Goal: Task Accomplishment & Management: Manage account settings

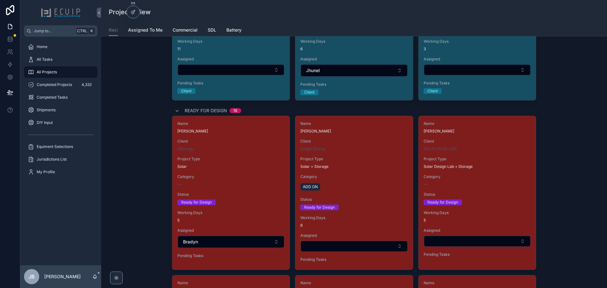
scroll to position [791, 0]
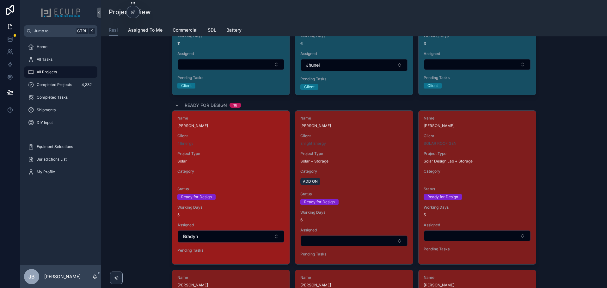
click at [226, 144] on div "4IEnergy" at bounding box center [230, 143] width 107 height 5
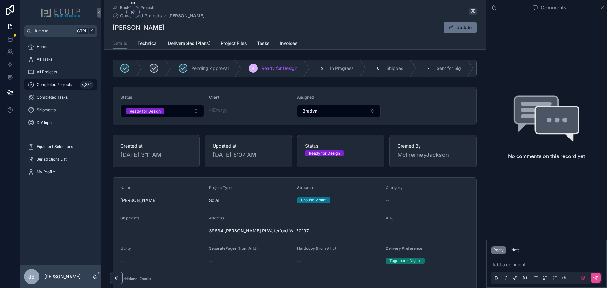
drag, startPoint x: 170, startPoint y: 27, endPoint x: 108, endPoint y: 30, distance: 62.1
click at [108, 30] on div "Back to All Projects Completed Projects Michael Meyrowitz Michael Meyrowitz Upd…" at bounding box center [295, 25] width 382 height 50
copy h1 "[PERSON_NAME]"
click at [49, 67] on div "All Projects" at bounding box center [61, 72] width 66 height 10
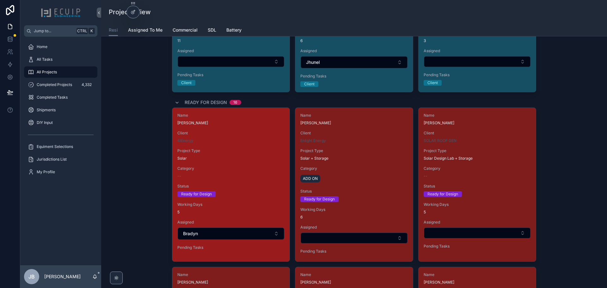
scroll to position [791, 0]
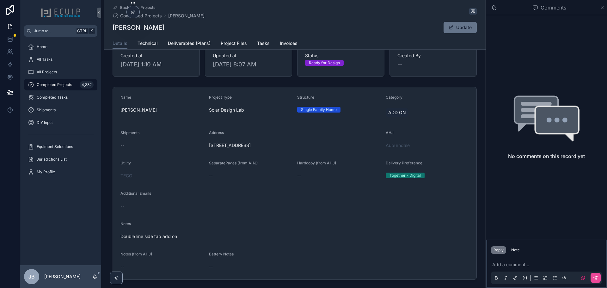
scroll to position [158, 0]
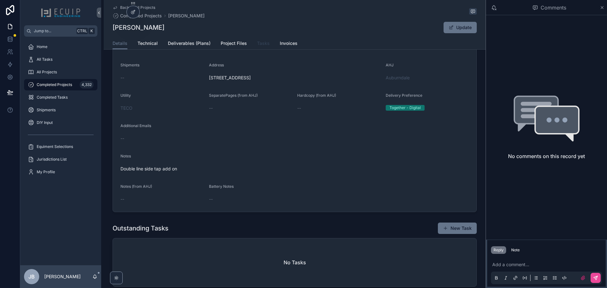
click at [258, 45] on span "Tasks" at bounding box center [263, 43] width 13 height 6
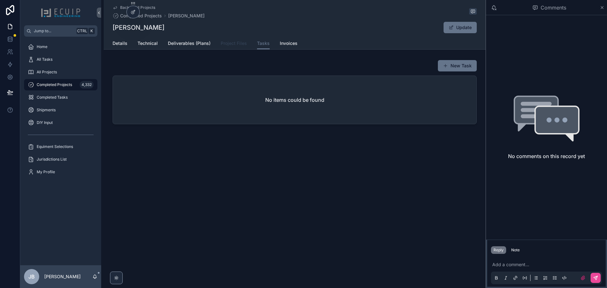
click at [232, 46] on span "Project Files" at bounding box center [234, 43] width 26 height 6
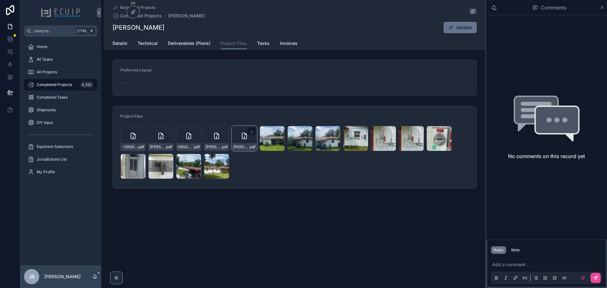
click at [242, 141] on div "Beverly-young-bill-2025(1) .pdf" at bounding box center [244, 138] width 25 height 25
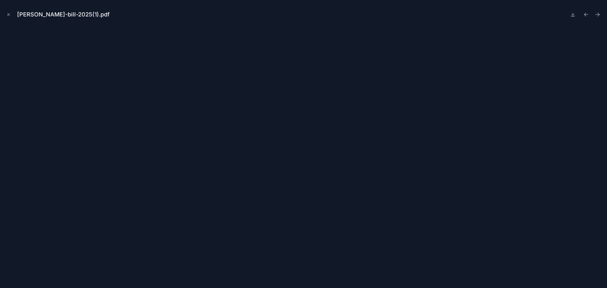
click at [9, 15] on icon "Close modal" at bounding box center [8, 14] width 4 height 4
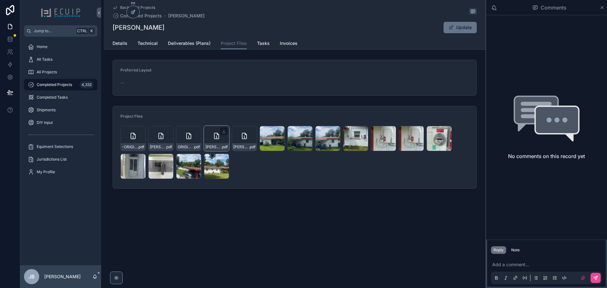
click at [220, 140] on div "Beverly-young-bill-2025 .pdf" at bounding box center [216, 138] width 25 height 25
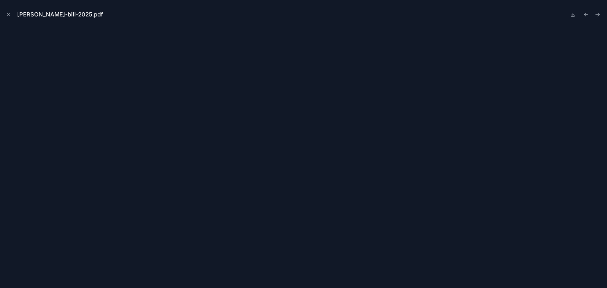
click at [9, 13] on icon "Close modal" at bounding box center [8, 14] width 4 height 4
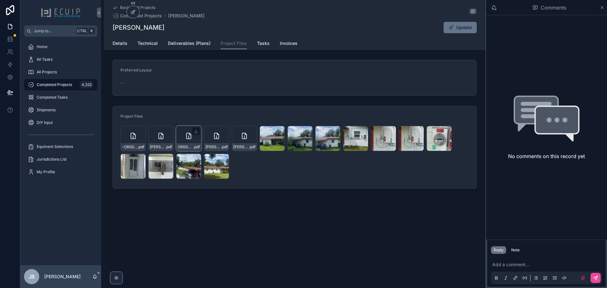
click at [183, 139] on div "ORIGINAL-Beverly-Young-Engineering- .pdf" at bounding box center [188, 138] width 25 height 25
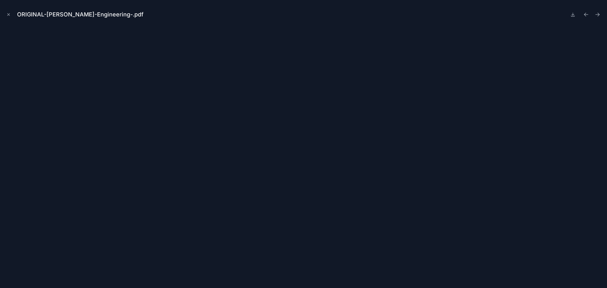
click at [9, 15] on icon "Close modal" at bounding box center [8, 14] width 4 height 4
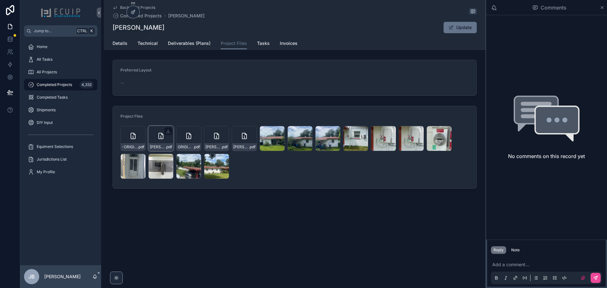
click at [159, 138] on icon "scrollable content" at bounding box center [161, 136] width 8 height 8
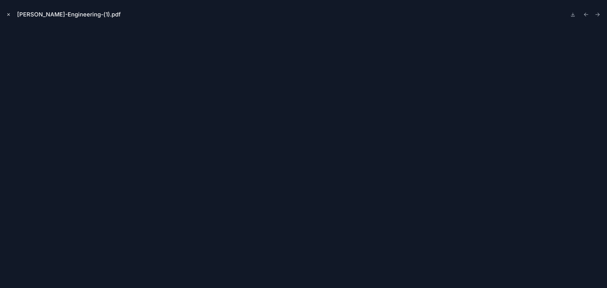
click at [8, 15] on icon "Close modal" at bounding box center [9, 15] width 2 height 2
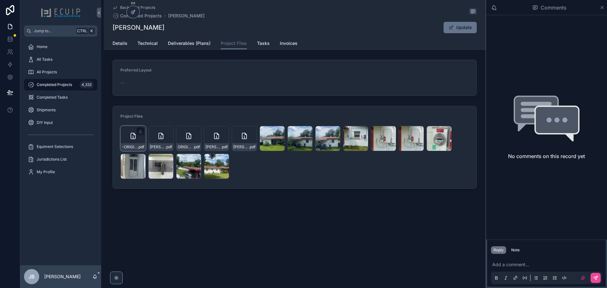
click at [130, 143] on div "-ORIGINAL-BEVERLY-YOUNG-BT-2024-8903---Plan-Report .pdf" at bounding box center [132, 138] width 25 height 25
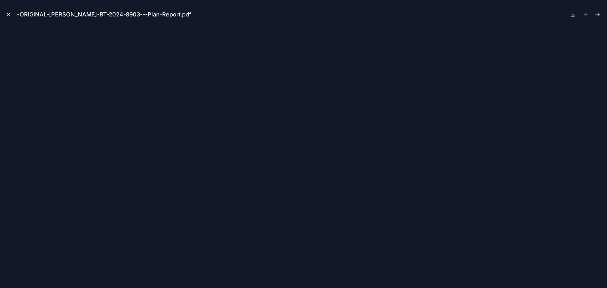
click at [9, 15] on icon "Close modal" at bounding box center [8, 14] width 4 height 4
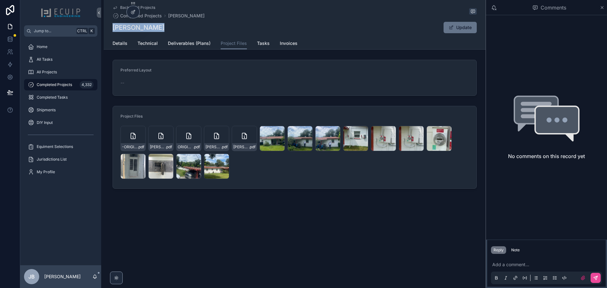
drag, startPoint x: 163, startPoint y: 28, endPoint x: 112, endPoint y: 29, distance: 50.3
click at [112, 29] on div "Back to All Projects Completed Projects Beverly Young Beverly Young Update Proj…" at bounding box center [295, 25] width 382 height 50
copy h1 "Beverly Young"
click at [162, 137] on icon "scrollable content" at bounding box center [161, 136] width 8 height 8
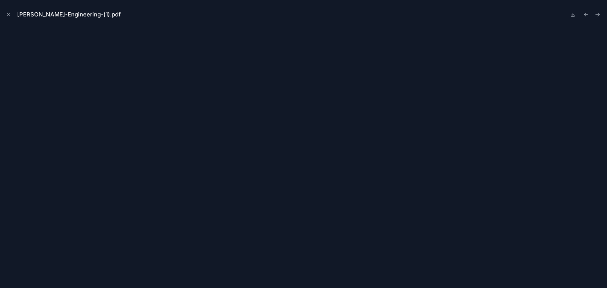
click at [570, 17] on button at bounding box center [573, 14] width 8 height 9
click at [8, 17] on button "Close modal" at bounding box center [8, 14] width 7 height 7
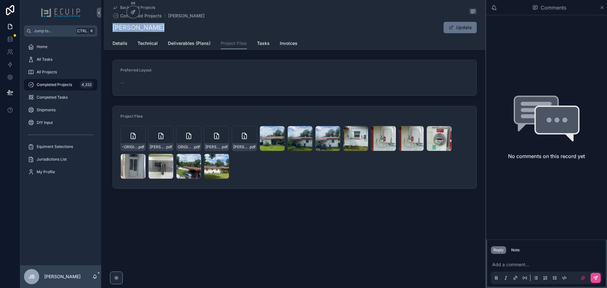
drag, startPoint x: 158, startPoint y: 29, endPoint x: 112, endPoint y: 30, distance: 45.9
click at [112, 30] on div "Back to All Projects Completed Projects Beverly Young Beverly Young Update Proj…" at bounding box center [295, 25] width 382 height 50
copy h1 "Beverly Young"
click at [119, 45] on span "Details" at bounding box center [120, 43] width 15 height 6
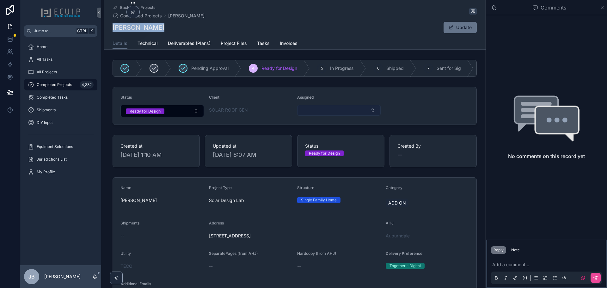
click at [330, 115] on button "Select Button" at bounding box center [338, 110] width 83 height 11
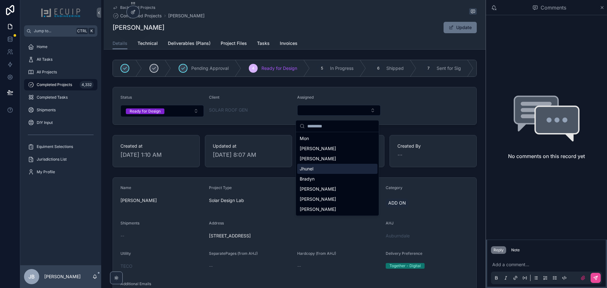
drag, startPoint x: 312, startPoint y: 166, endPoint x: 185, endPoint y: 127, distance: 133.4
click at [312, 166] on span "Jhunel" at bounding box center [307, 169] width 14 height 6
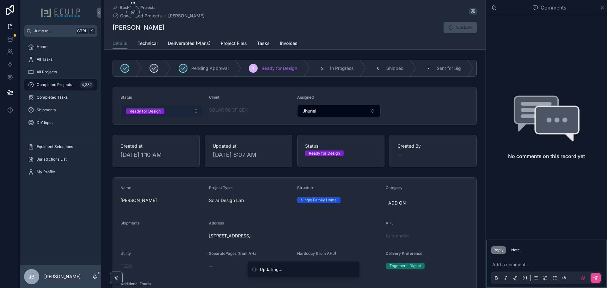
click at [160, 114] on span "Ready for Design" at bounding box center [145, 111] width 39 height 6
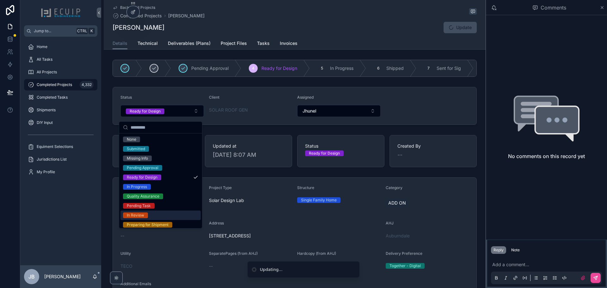
click at [138, 214] on div "In Review" at bounding box center [135, 215] width 17 height 6
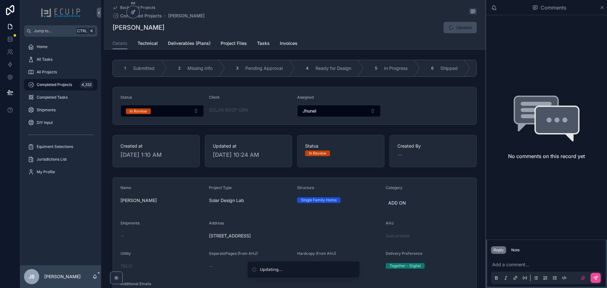
click at [274, 109] on div "SOLAR ROOF GEN" at bounding box center [250, 110] width 83 height 10
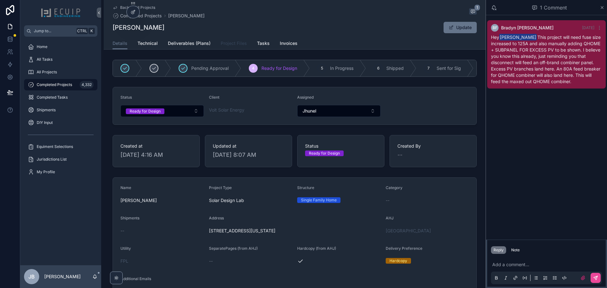
click at [236, 46] on link "Project Files" at bounding box center [234, 44] width 26 height 13
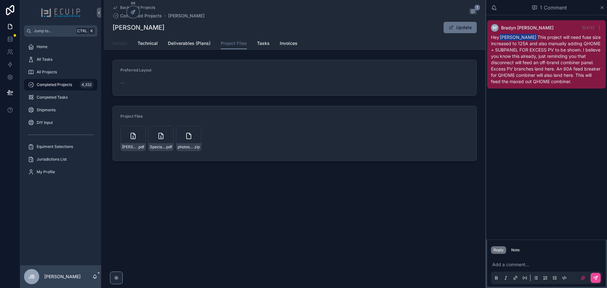
click at [113, 45] on span "Details" at bounding box center [120, 43] width 15 height 6
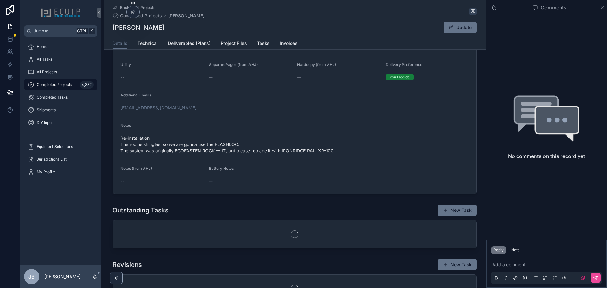
scroll to position [190, 0]
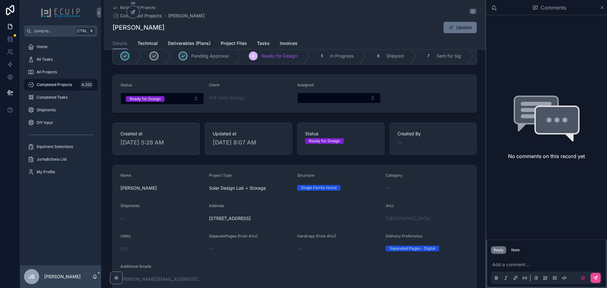
scroll to position [63, 0]
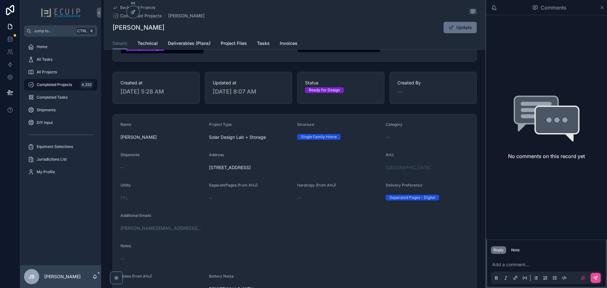
drag, startPoint x: 186, startPoint y: 25, endPoint x: 107, endPoint y: 27, distance: 78.8
click at [107, 27] on div "Back to All Projects Completed Projects BRYCE WIEDEMAN BRYCE WIEDEMAN Update De…" at bounding box center [295, 25] width 382 height 50
copy h1 "BRYCE WIEDEMAN"
click at [226, 44] on span "Project Files" at bounding box center [234, 43] width 26 height 6
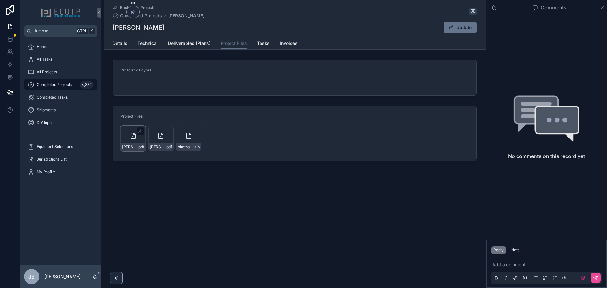
click at [139, 136] on div "BRYCE-WIEDEMAN-elec-(1) .pdf" at bounding box center [132, 138] width 25 height 25
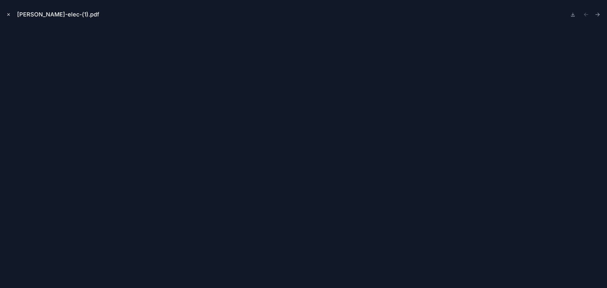
click at [9, 15] on icon "Close modal" at bounding box center [8, 14] width 4 height 4
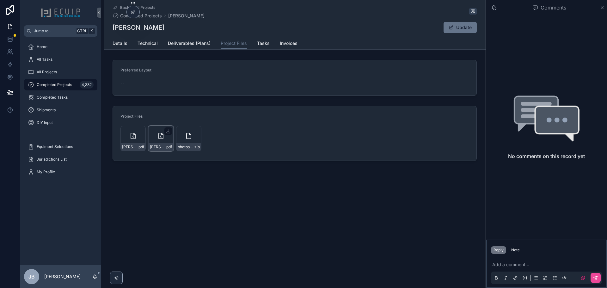
click at [166, 144] on div "BRYCE-WIEDEMAN-struc-(1) .pdf" at bounding box center [161, 147] width 25 height 8
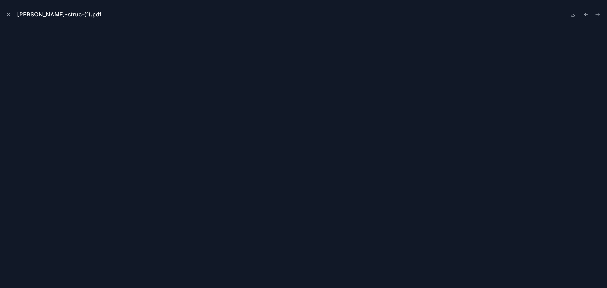
click at [10, 13] on icon "Close modal" at bounding box center [8, 14] width 4 height 4
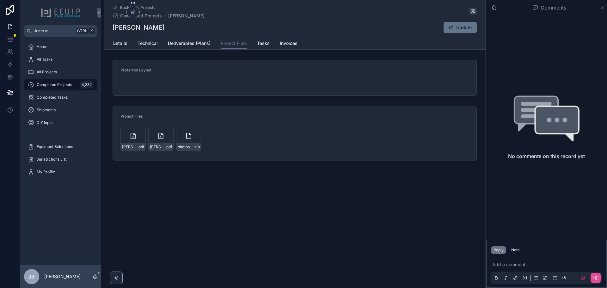
drag, startPoint x: 176, startPoint y: 30, endPoint x: 112, endPoint y: 30, distance: 63.9
click at [112, 30] on div "Back to All Projects Completed Projects BRYCE WIEDEMAN BRYCE WIEDEMAN Update Pr…" at bounding box center [295, 25] width 382 height 50
copy h1 "[PERSON_NAME]"
click at [113, 43] on div "Details Technical Deliverables (Plans) Project Files Tasks Invoices" at bounding box center [295, 43] width 374 height 12
click at [116, 43] on span "Details" at bounding box center [120, 43] width 15 height 6
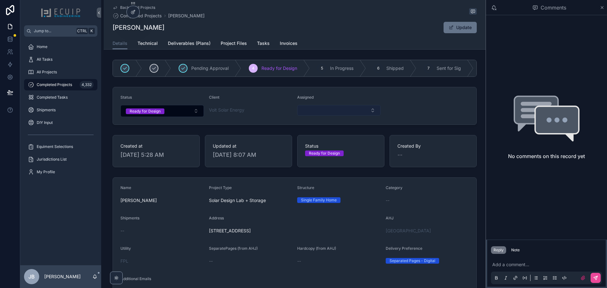
click at [333, 115] on button "Select Button" at bounding box center [338, 110] width 83 height 11
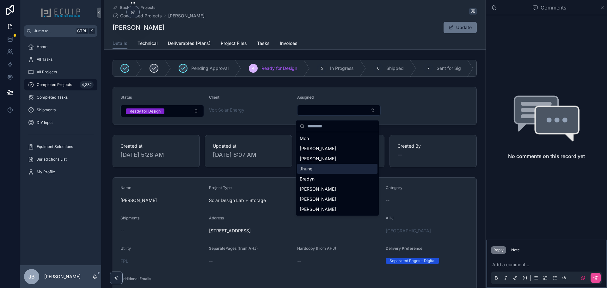
click at [317, 167] on div "Jhunel" at bounding box center [337, 169] width 80 height 10
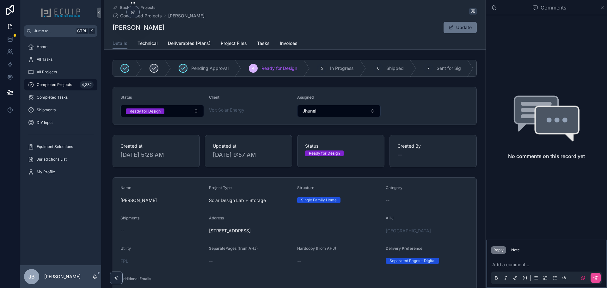
drag, startPoint x: 170, startPoint y: 28, endPoint x: 112, endPoint y: 31, distance: 58.6
click at [113, 31] on div "BRYCE WIEDEMAN Update" at bounding box center [295, 28] width 364 height 12
copy h1 "[PERSON_NAME]"
click at [173, 114] on button "Ready for Design" at bounding box center [161, 111] width 83 height 12
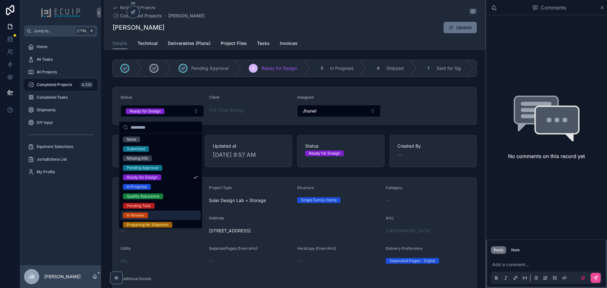
click at [148, 212] on div "In Review" at bounding box center [160, 215] width 80 height 9
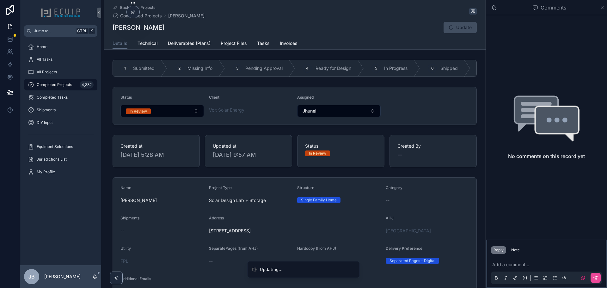
click at [261, 102] on div "Client" at bounding box center [250, 99] width 83 height 8
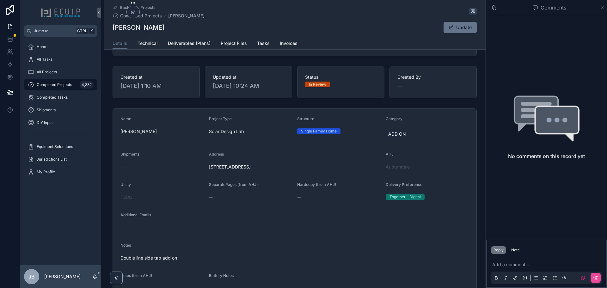
scroll to position [95, 0]
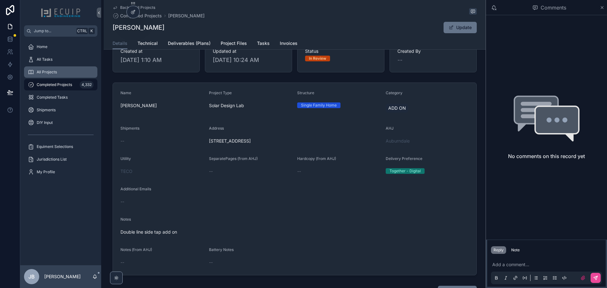
click at [52, 73] on span "All Projects" at bounding box center [47, 72] width 20 height 5
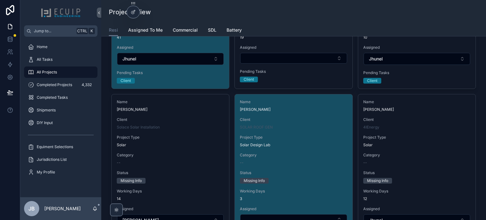
scroll to position [474, 0]
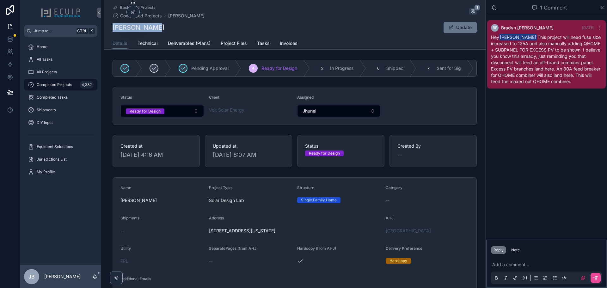
drag, startPoint x: 163, startPoint y: 28, endPoint x: 110, endPoint y: 31, distance: 52.9
click at [110, 31] on div "Back to All Projects Completed Projects [PERSON_NAME] 1 [PERSON_NAME] Update De…" at bounding box center [295, 25] width 382 height 50
copy h1 "[PERSON_NAME]"
copy h1 "OSCAR PINEDA"
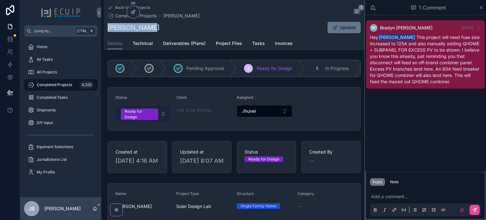
click at [145, 117] on div "Ready for Design" at bounding box center [140, 113] width 30 height 11
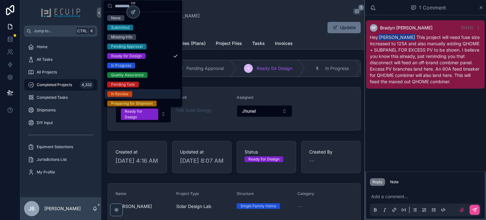
click at [127, 93] on div "In Review" at bounding box center [119, 94] width 17 height 6
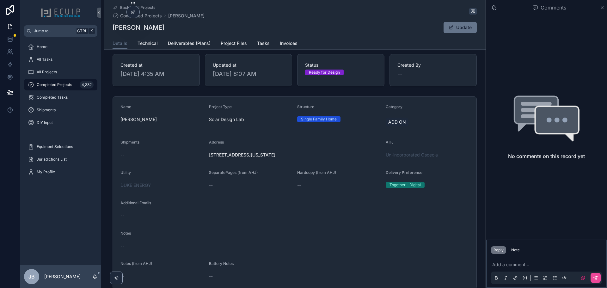
scroll to position [63, 0]
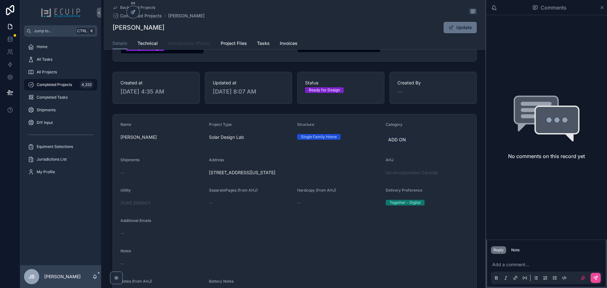
click at [173, 41] on span "Deliverables (Plans)" at bounding box center [189, 43] width 43 height 6
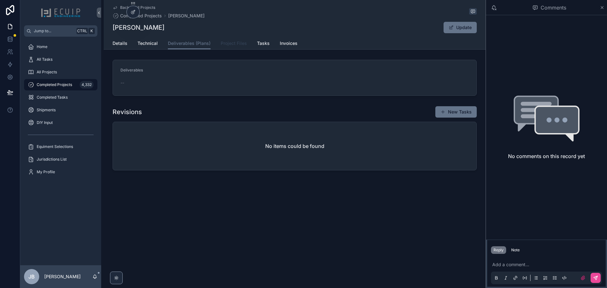
click at [228, 43] on span "Project Files" at bounding box center [234, 43] width 26 height 6
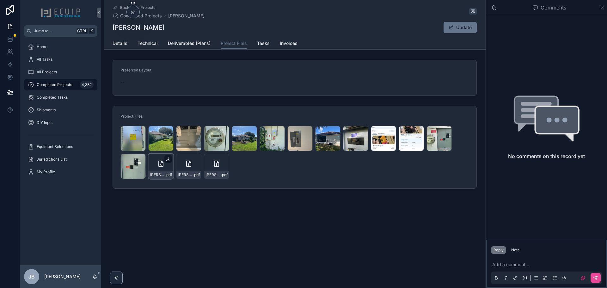
click at [166, 159] on icon "scrollable content" at bounding box center [168, 159] width 5 height 5
click at [195, 159] on icon "scrollable content" at bounding box center [196, 159] width 5 height 5
click at [223, 158] on icon "scrollable content" at bounding box center [223, 159] width 5 height 5
drag, startPoint x: 161, startPoint y: 28, endPoint x: 112, endPoint y: 29, distance: 49.0
click at [112, 29] on div "Back to All Projects Completed Projects [PERSON_NAME] [PERSON_NAME] Update Proj…" at bounding box center [295, 25] width 382 height 50
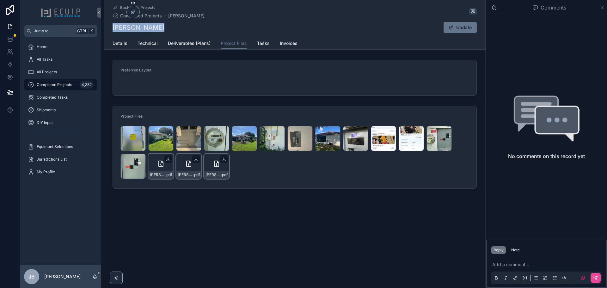
copy h1 "[PERSON_NAME]"
click at [117, 44] on span "Details" at bounding box center [120, 43] width 15 height 6
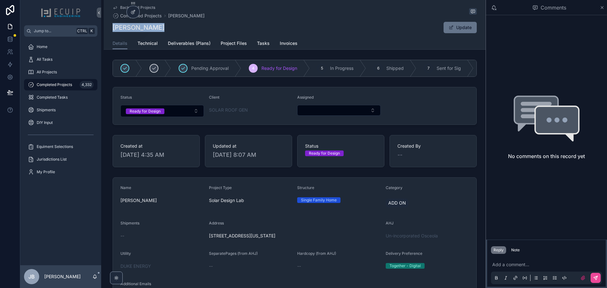
click at [166, 30] on div "[PERSON_NAME] Update" at bounding box center [295, 28] width 364 height 12
click at [162, 28] on div "[PERSON_NAME] Update" at bounding box center [295, 28] width 364 height 12
drag, startPoint x: 159, startPoint y: 28, endPoint x: 107, endPoint y: 28, distance: 52.2
click at [107, 28] on div "Back to All Projects Completed Projects [PERSON_NAME] [PERSON_NAME] Update Deta…" at bounding box center [295, 25] width 382 height 50
copy h1 "[PERSON_NAME]"
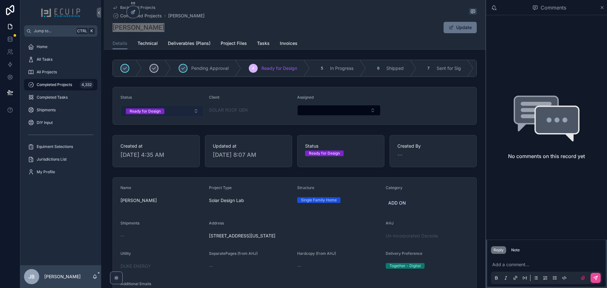
click at [172, 117] on button "Ready for Design" at bounding box center [161, 111] width 83 height 12
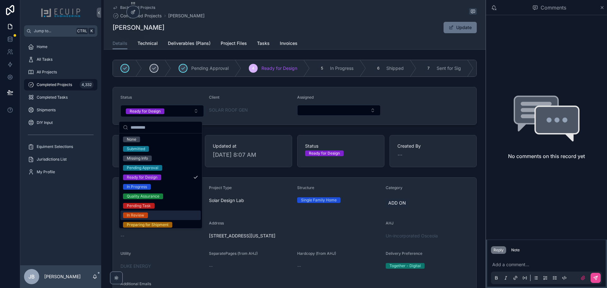
click at [148, 212] on div "In Review" at bounding box center [160, 215] width 80 height 9
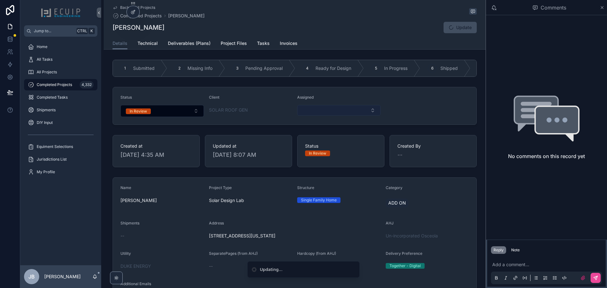
click at [345, 113] on button "Select Button" at bounding box center [338, 110] width 83 height 11
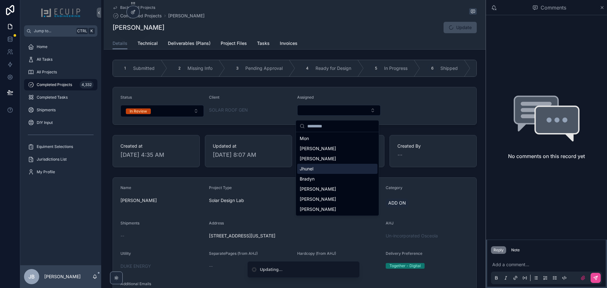
click at [317, 166] on div "Jhunel" at bounding box center [337, 169] width 80 height 10
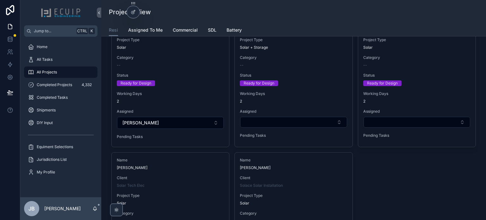
scroll to position [1486, 0]
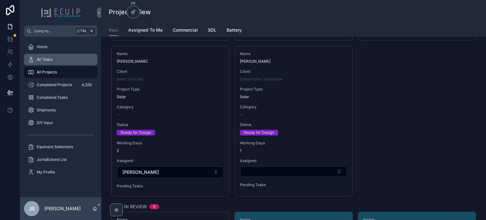
click at [54, 60] on div "All Tasks" at bounding box center [61, 59] width 66 height 10
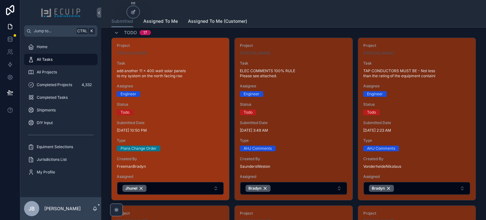
scroll to position [32, 0]
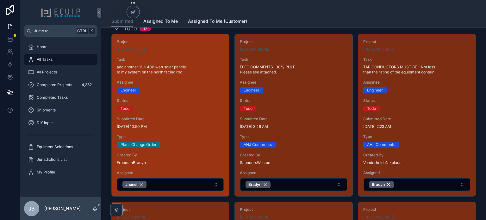
click at [182, 122] on div "Submitted Date [DATE] 10:50 PM" at bounding box center [170, 122] width 107 height 13
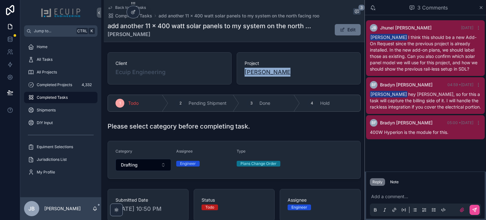
drag, startPoint x: 284, startPoint y: 72, endPoint x: 244, endPoint y: 71, distance: 40.2
click at [244, 71] on div "[PERSON_NAME]" at bounding box center [298, 72] width 108 height 9
copy span "[PERSON_NAME]"
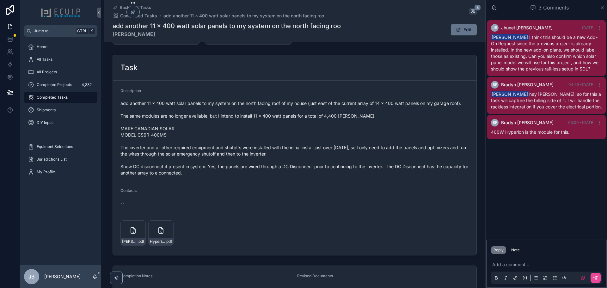
scroll to position [270, 0]
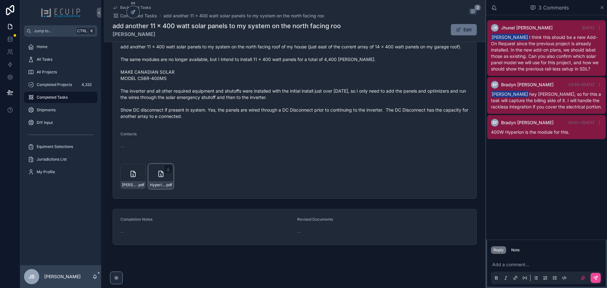
click at [158, 175] on icon "scrollable content" at bounding box center [161, 174] width 8 height 8
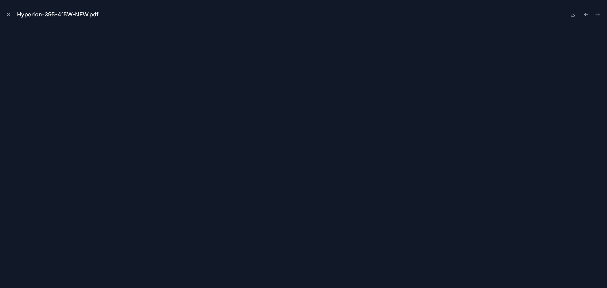
click at [9, 15] on icon "Close modal" at bounding box center [8, 14] width 4 height 4
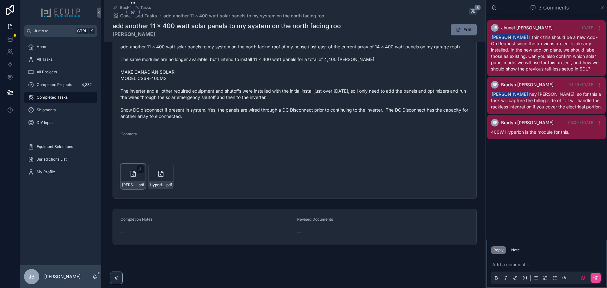
click at [131, 176] on icon "scrollable content" at bounding box center [133, 174] width 8 height 8
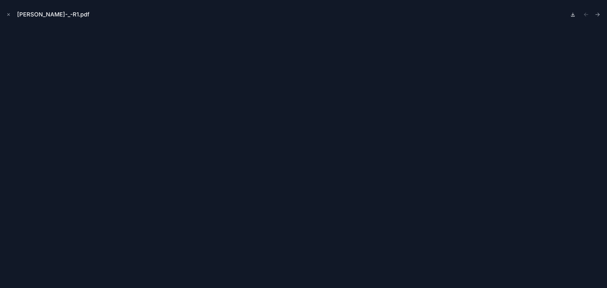
click at [485, 15] on icon at bounding box center [572, 14] width 5 height 5
